Goal: Information Seeking & Learning: Learn about a topic

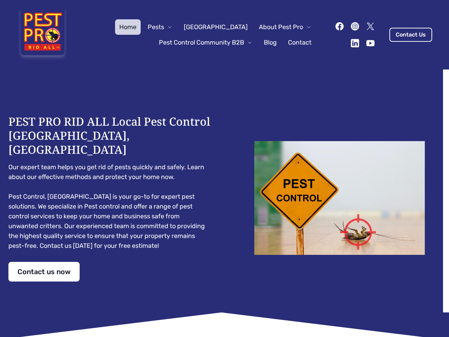
click at [224, 168] on div "PEST PRO RID ALL Local Pest Control [GEOGRAPHIC_DATA], [GEOGRAPHIC_DATA] Our ex…" at bounding box center [224, 197] width 432 height 167
click at [164, 27] on span "Pests" at bounding box center [156, 27] width 16 height 10
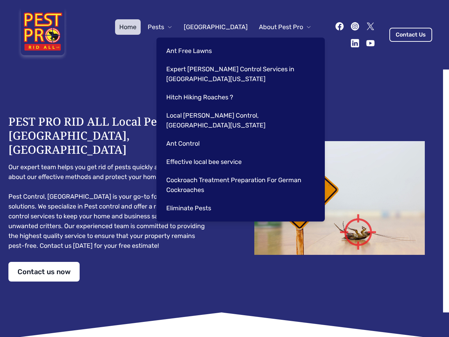
click at [278, 27] on span "About Pest Pro" at bounding box center [281, 27] width 44 height 10
click at [198, 42] on div "Ant Free Lawns Expert [PERSON_NAME] Control Services in [GEOGRAPHIC_DATA] [US_S…" at bounding box center [240, 130] width 168 height 184
